Goal: Task Accomplishment & Management: Manage account settings

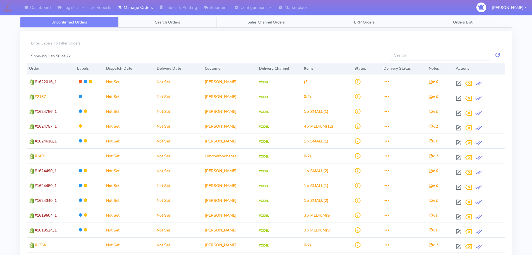
click at [168, 21] on span "Search Orders" at bounding box center [167, 22] width 25 height 5
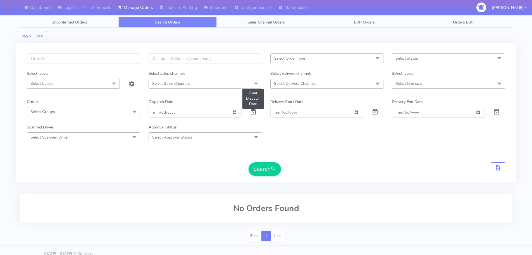
click at [256, 114] on span at bounding box center [253, 112] width 7 height 5
click at [112, 54] on input "text" at bounding box center [83, 58] width 113 height 10
paste input "1624891"
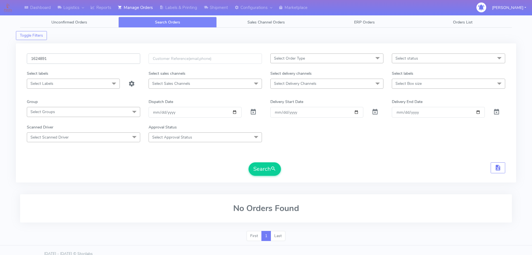
type input "1624891"
click at [249, 162] on button "Search" at bounding box center [265, 168] width 32 height 13
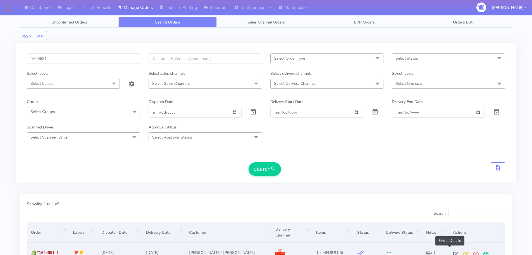
click at [451, 253] on span at bounding box center [456, 255] width 10 height 5
select select "3"
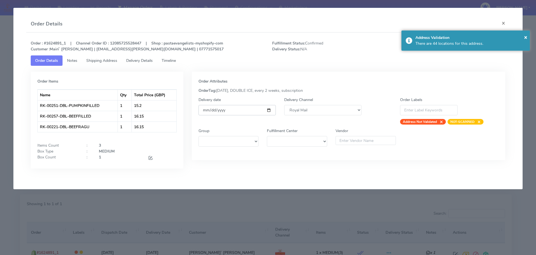
click at [270, 108] on input "[DATE]" at bounding box center [237, 110] width 77 height 10
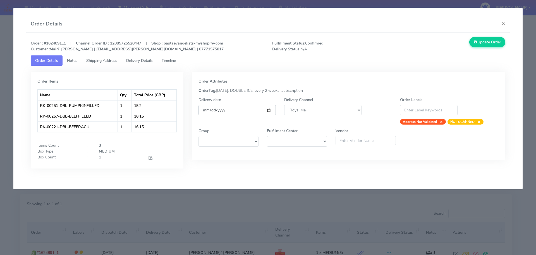
type input "[DATE]"
click at [479, 41] on button "Update Order" at bounding box center [488, 42] width 36 height 10
